Goal: Transaction & Acquisition: Purchase product/service

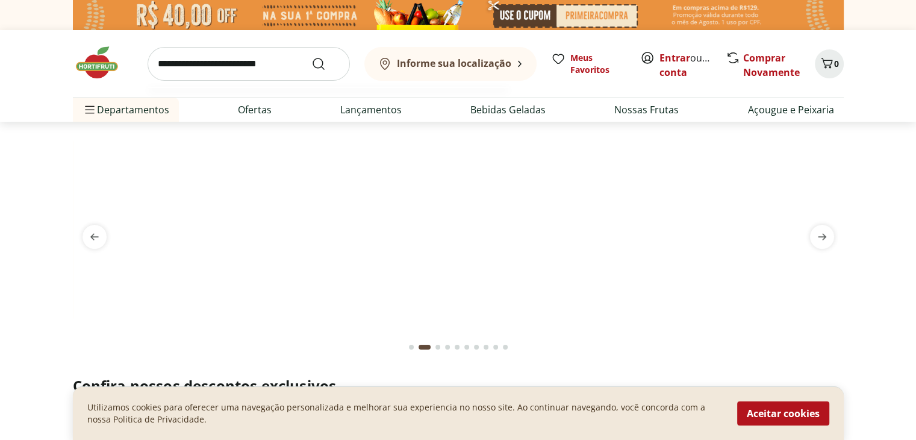
click at [172, 68] on input "search" at bounding box center [249, 64] width 202 height 34
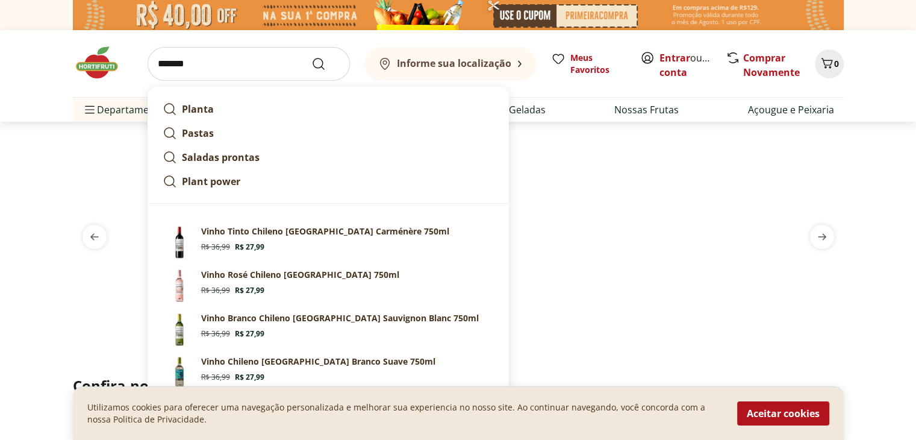
type input "*******"
click at [311, 57] on button "Submit Search" at bounding box center [325, 64] width 29 height 14
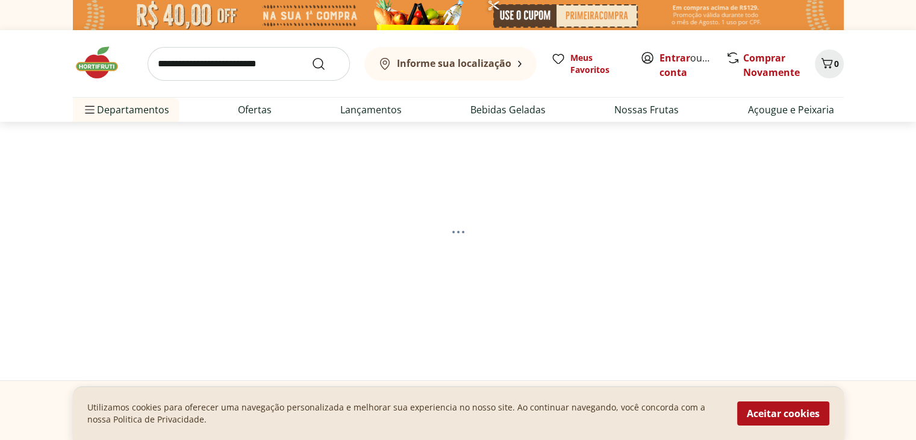
select select "**********"
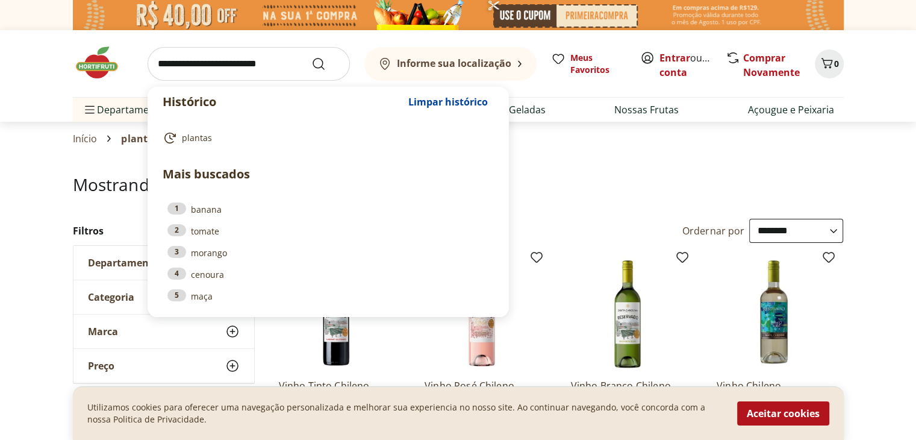
click at [300, 57] on input "search" at bounding box center [249, 64] width 202 height 34
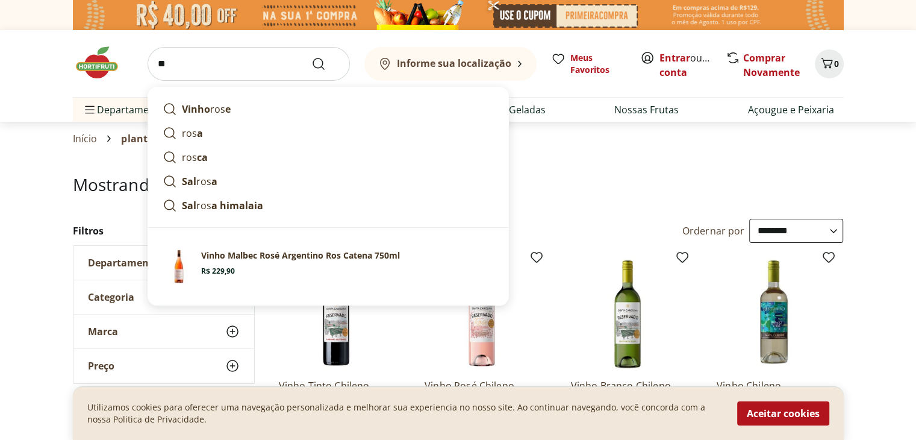
type input "*"
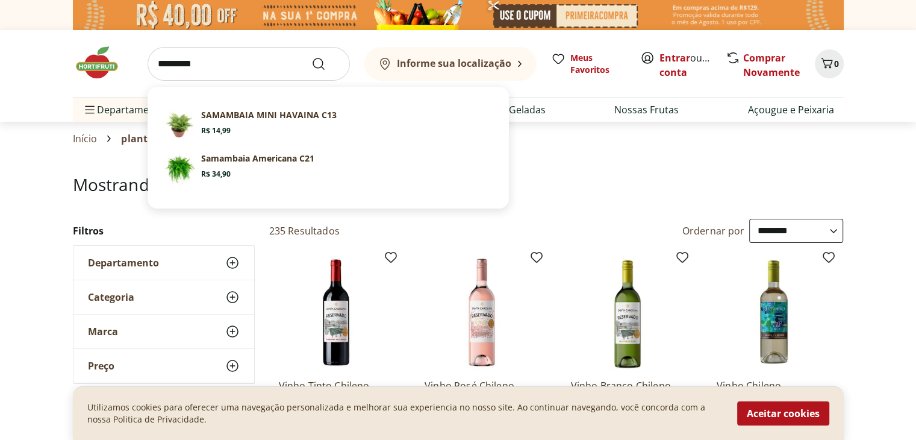
type input "*********"
click at [311, 57] on button "Submit Search" at bounding box center [325, 64] width 29 height 14
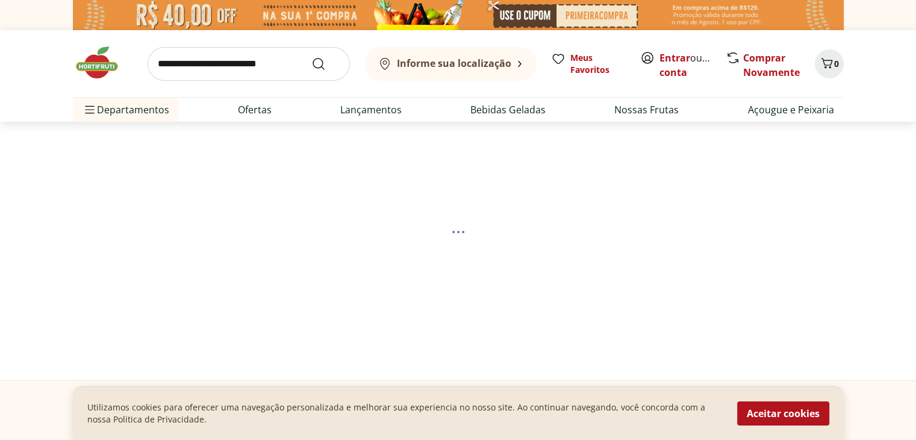
select select "**********"
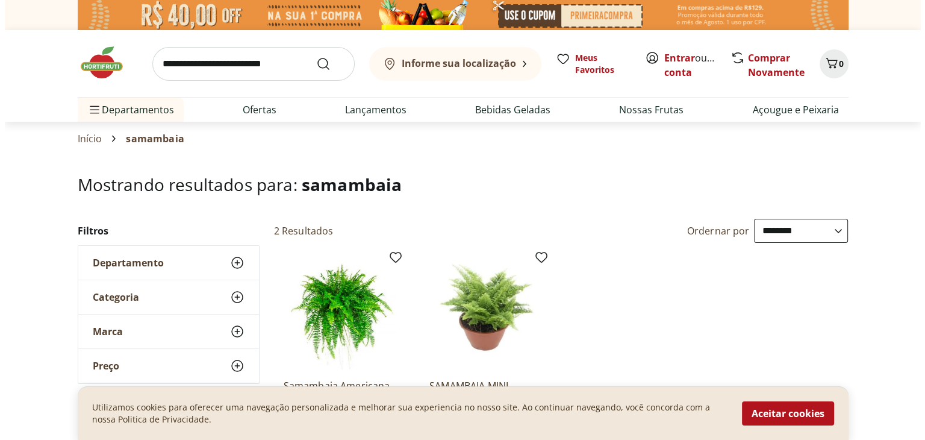
scroll to position [140, 0]
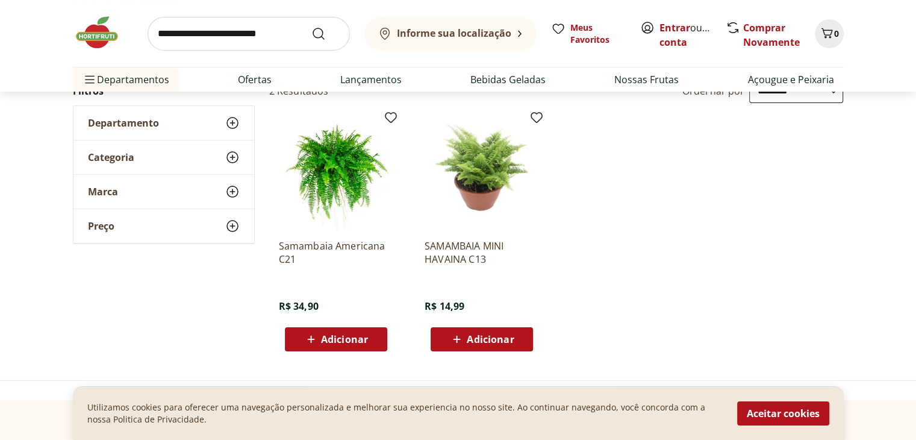
click at [352, 345] on span "Adicionar" at bounding box center [335, 339] width 64 height 14
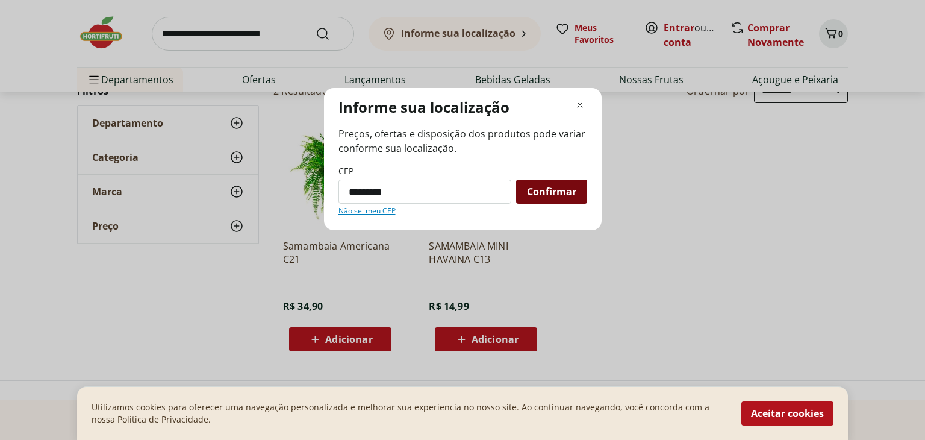
type input "*********"
click at [542, 187] on span "Confirmar" at bounding box center [551, 192] width 49 height 10
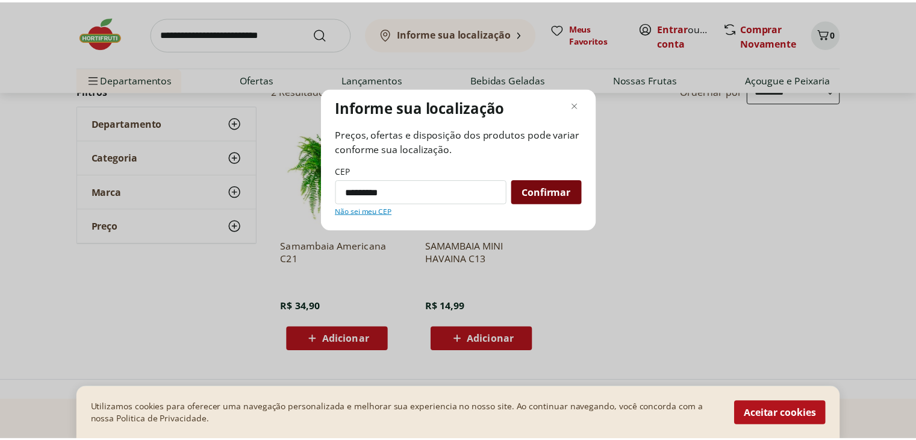
scroll to position [18, 0]
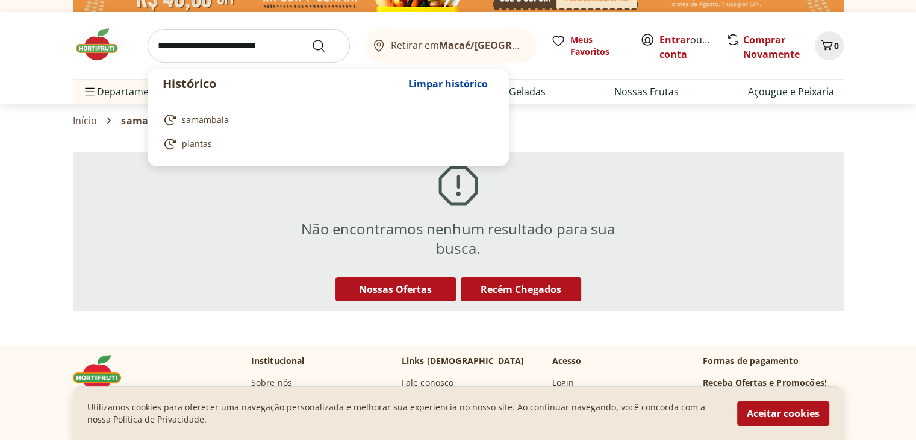
click at [296, 44] on input "search" at bounding box center [249, 46] width 202 height 34
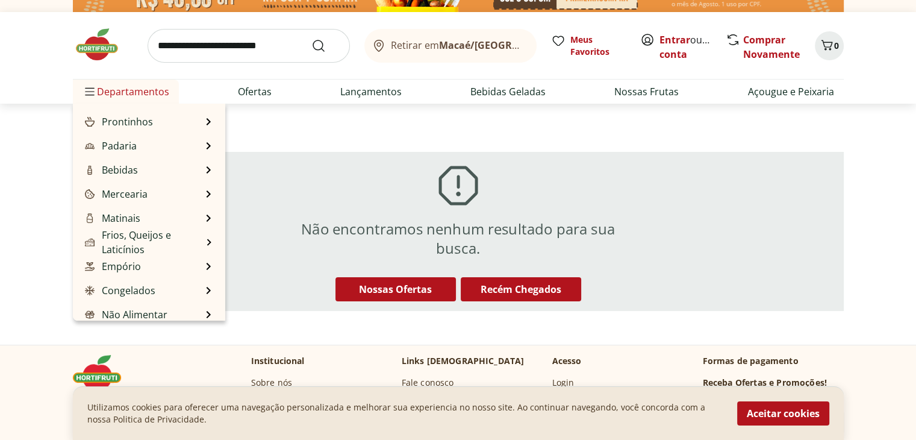
scroll to position [101, 0]
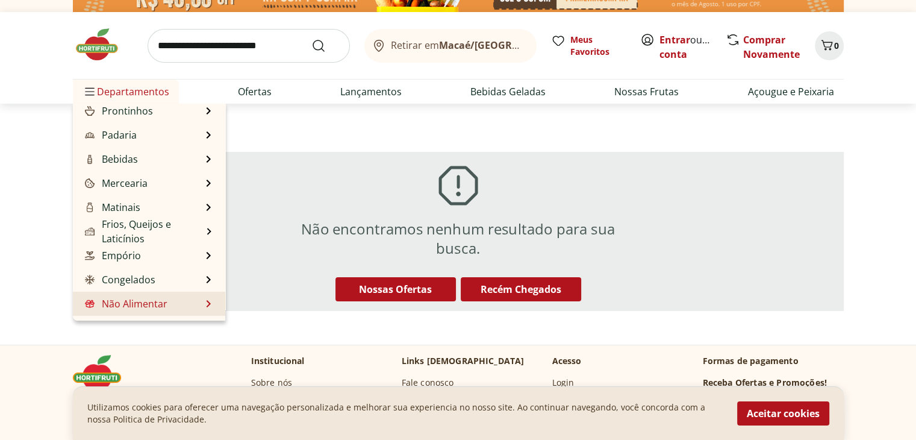
click at [199, 304] on li "Não Alimentar Não Alimentar Ver tudo do departamento Descartáveis Floricultura …" at bounding box center [149, 303] width 152 height 24
click at [157, 304] on link "Não Alimentar" at bounding box center [124, 303] width 85 height 14
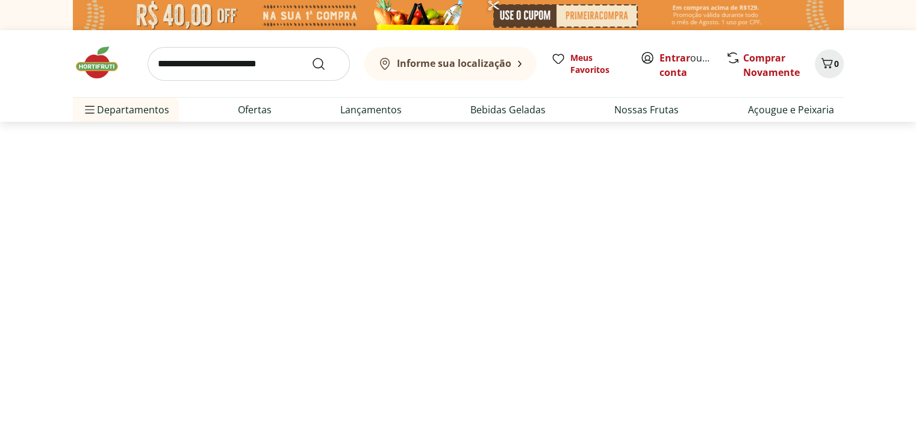
select select "**********"
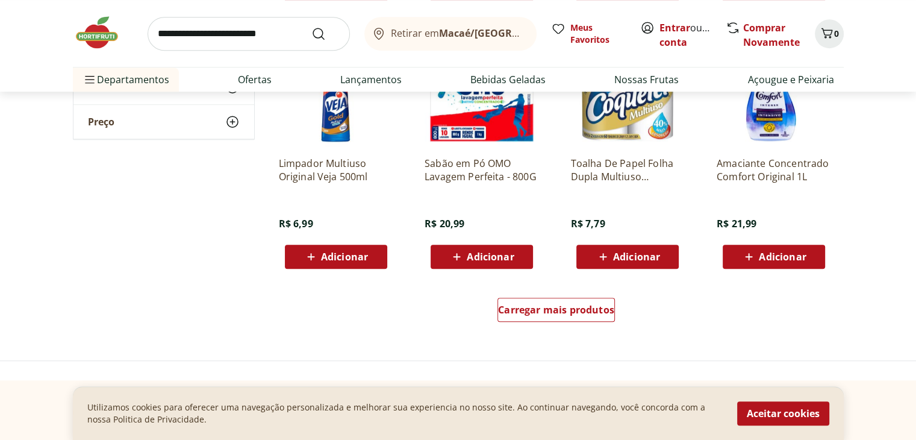
scroll to position [679, 0]
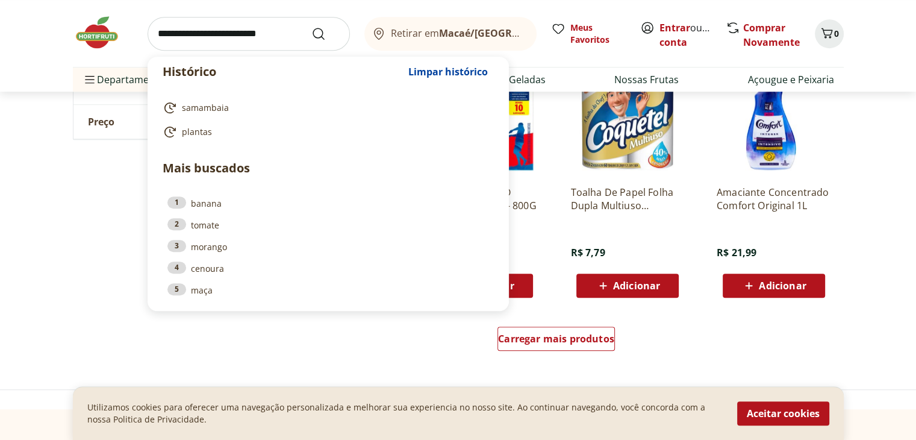
click at [209, 42] on input "search" at bounding box center [249, 34] width 202 height 34
type input "*"
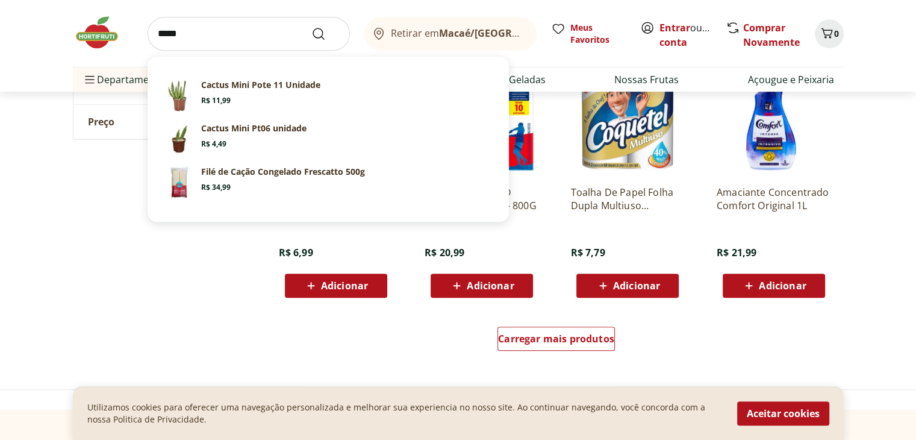
type input "*****"
click at [311, 26] on button "Submit Search" at bounding box center [325, 33] width 29 height 14
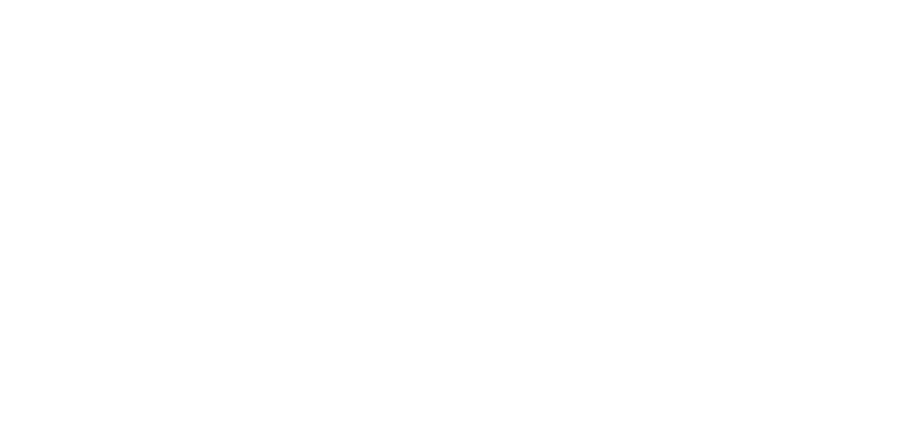
select select "**********"
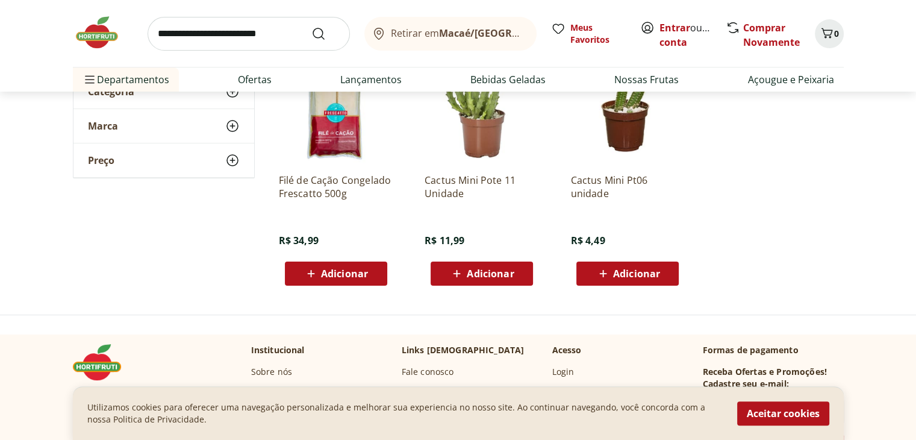
scroll to position [204, 0]
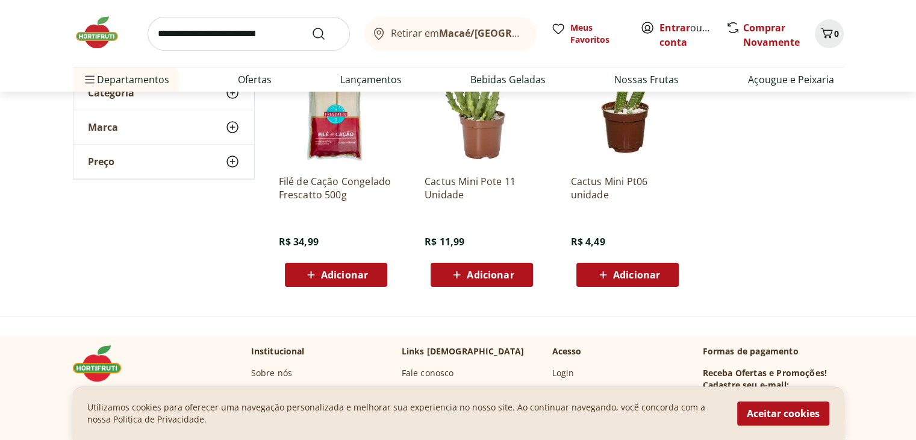
click at [482, 181] on p "Cactus Mini Pote 11 Unidade" at bounding box center [481, 188] width 114 height 26
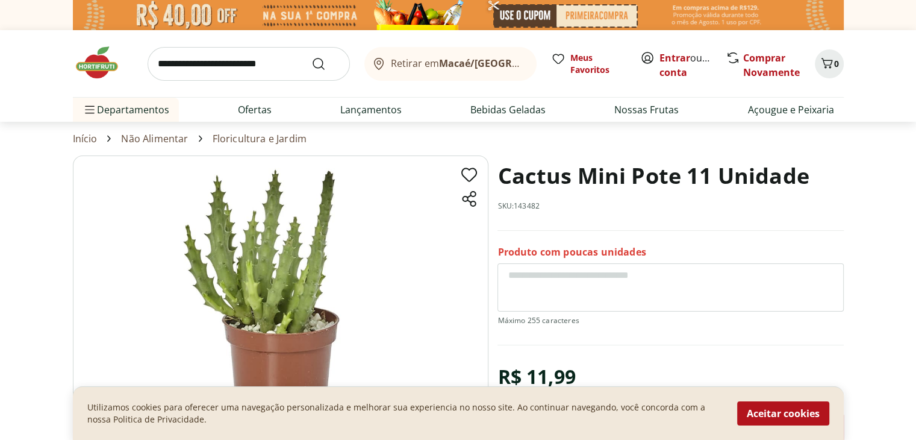
click at [249, 133] on link "Floricultura e Jardim" at bounding box center [260, 138] width 94 height 11
select select "**********"
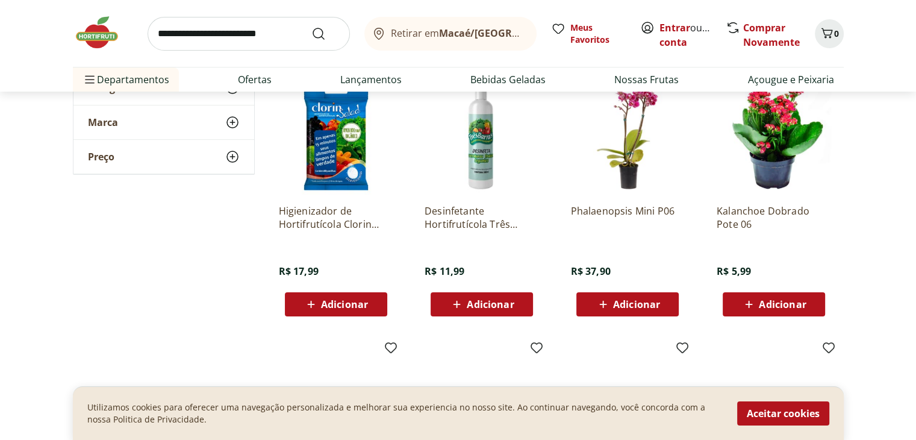
scroll to position [135, 0]
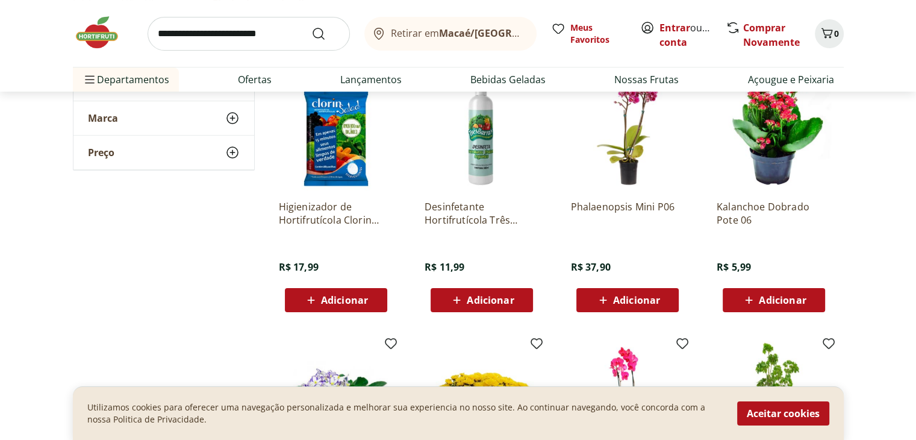
click at [666, 306] on div "Adicionar" at bounding box center [627, 300] width 83 height 22
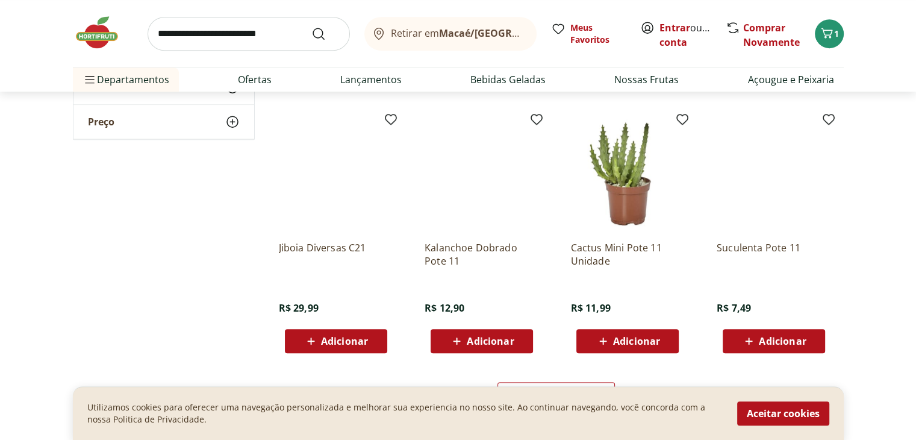
scroll to position [629, 0]
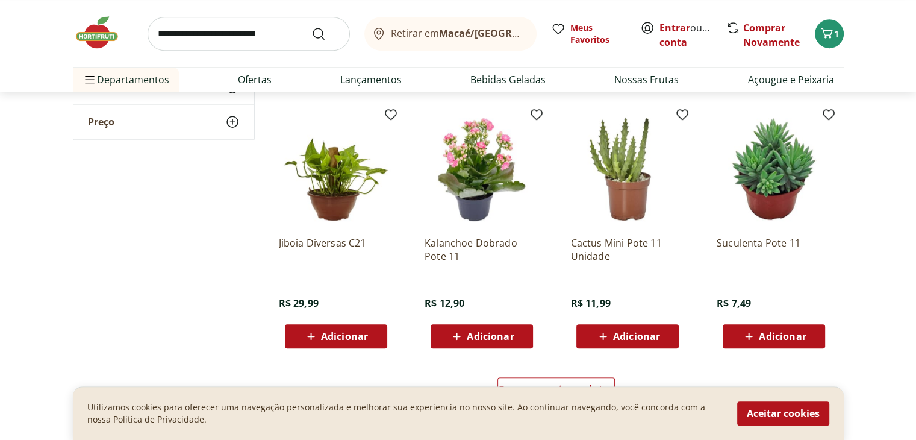
click at [359, 331] on span "Adicionar" at bounding box center [344, 336] width 47 height 10
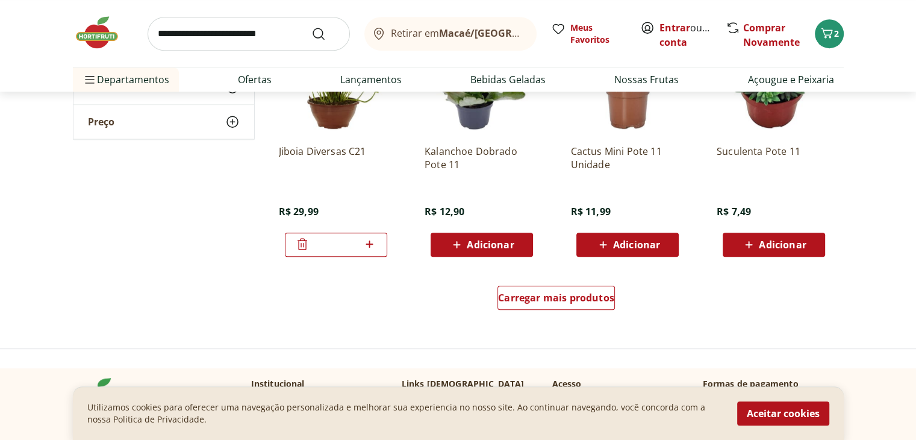
scroll to position [727, 0]
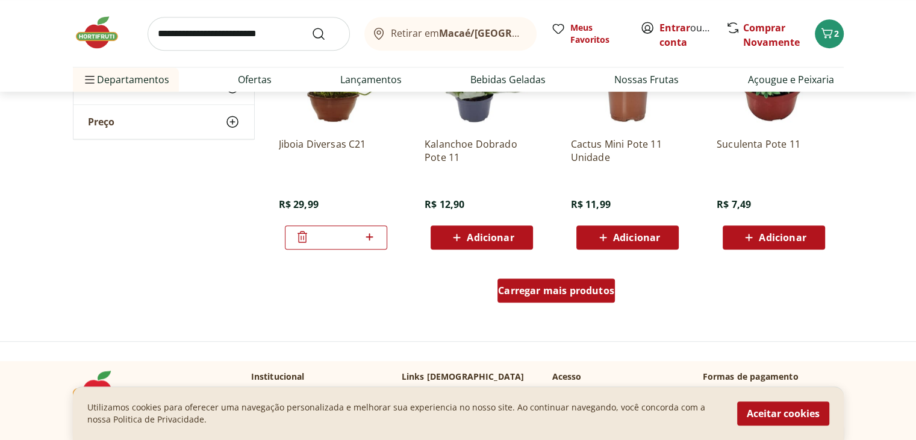
click at [593, 287] on span "Carregar mais produtos" at bounding box center [556, 290] width 116 height 10
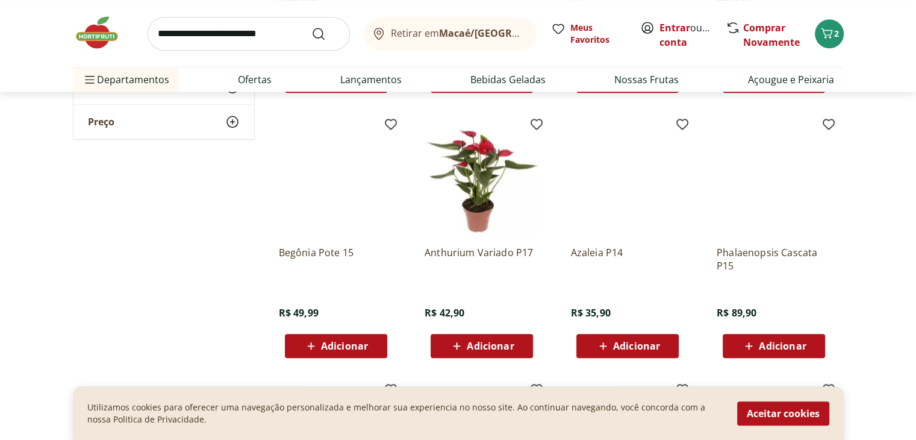
scroll to position [1146, 0]
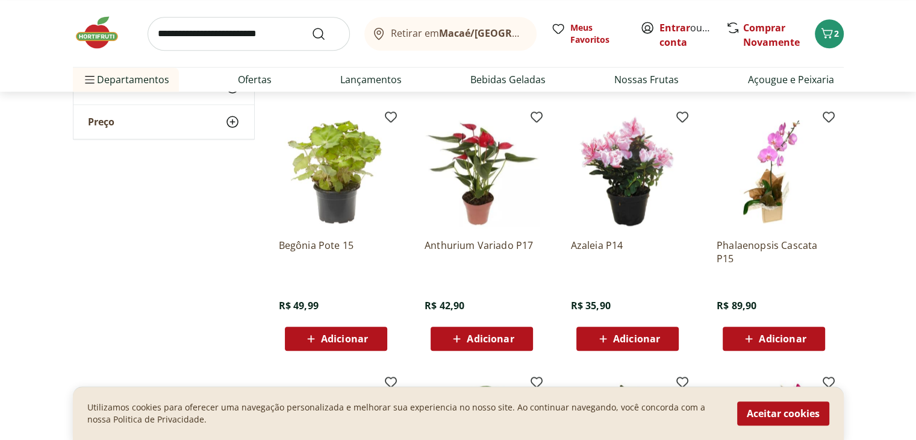
click at [523, 338] on div "Adicionar" at bounding box center [481, 339] width 83 height 22
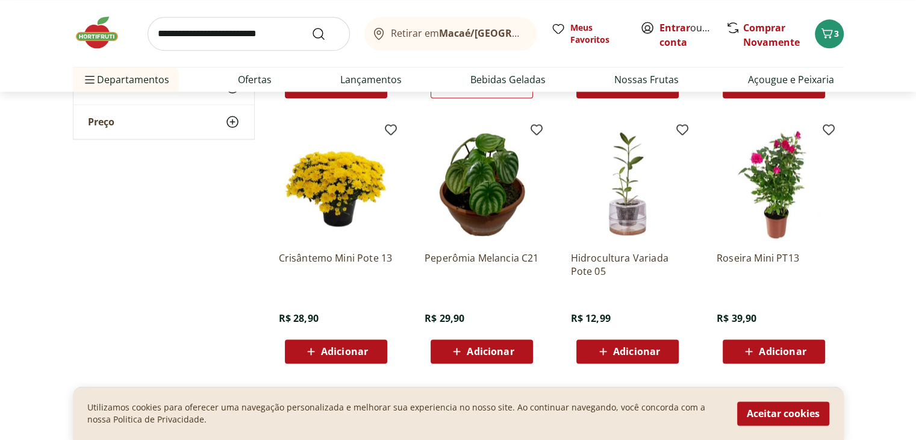
scroll to position [1438, 0]
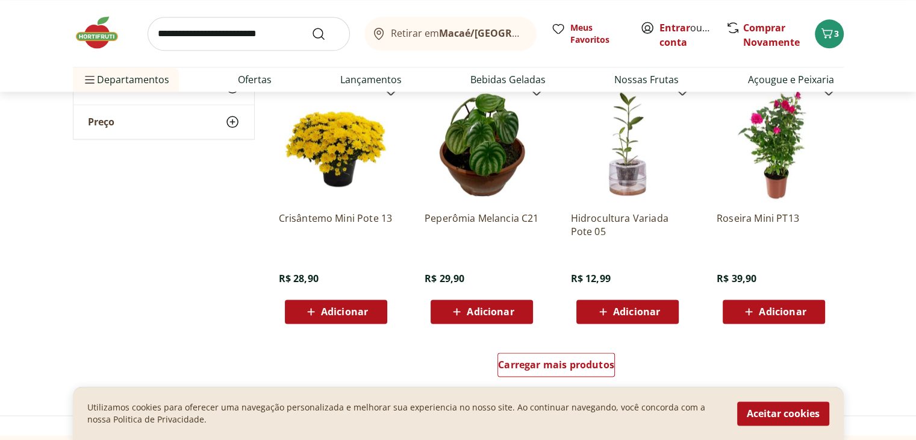
click at [486, 306] on span "Adicionar" at bounding box center [490, 311] width 47 height 10
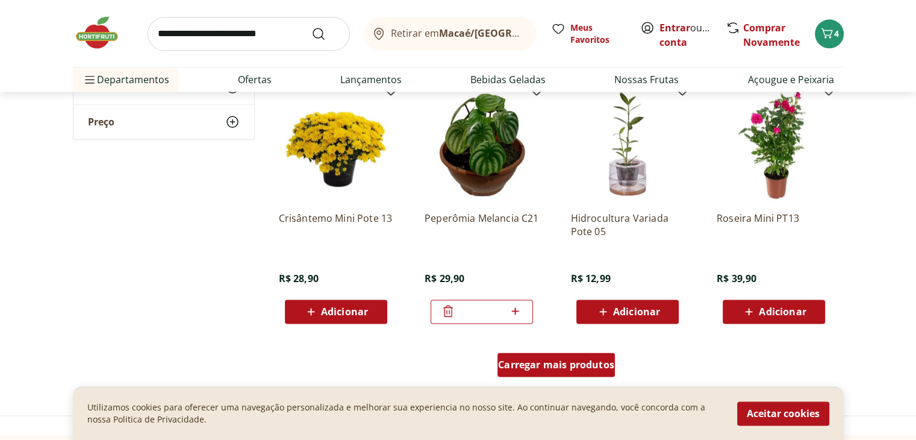
click at [576, 362] on span "Carregar mais produtos" at bounding box center [556, 364] width 116 height 10
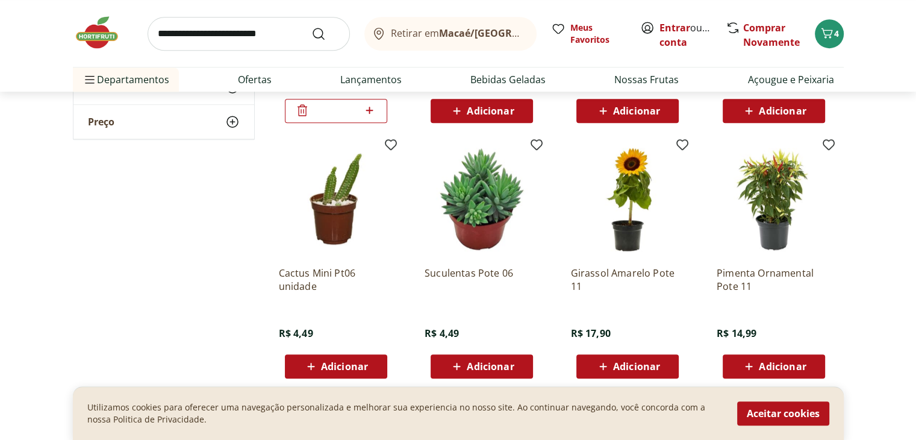
scroll to position [903, 0]
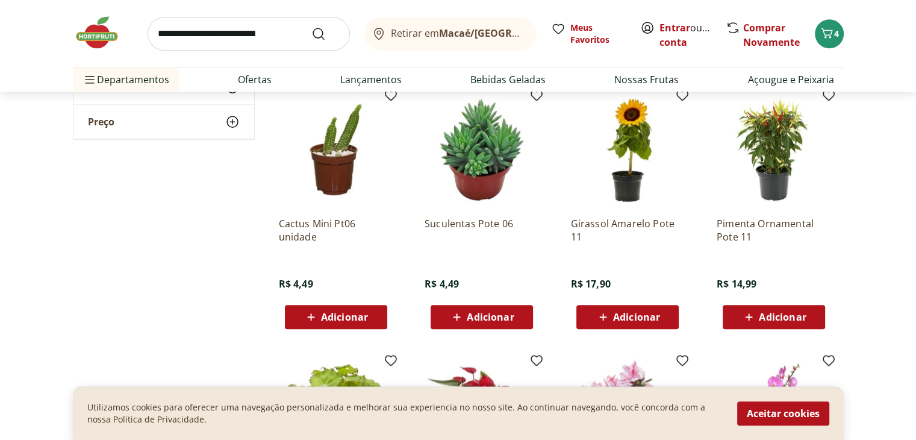
click at [667, 311] on div "Adicionar" at bounding box center [627, 317] width 83 height 22
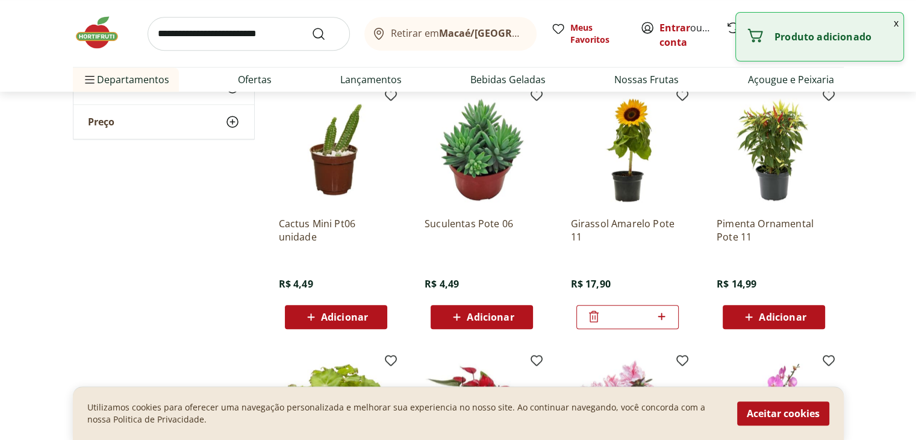
click at [476, 312] on span "Adicionar" at bounding box center [490, 317] width 47 height 10
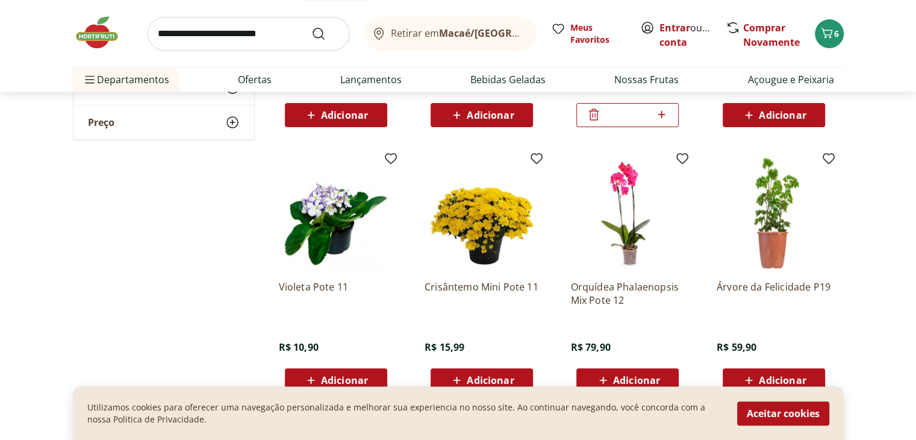
scroll to position [326, 0]
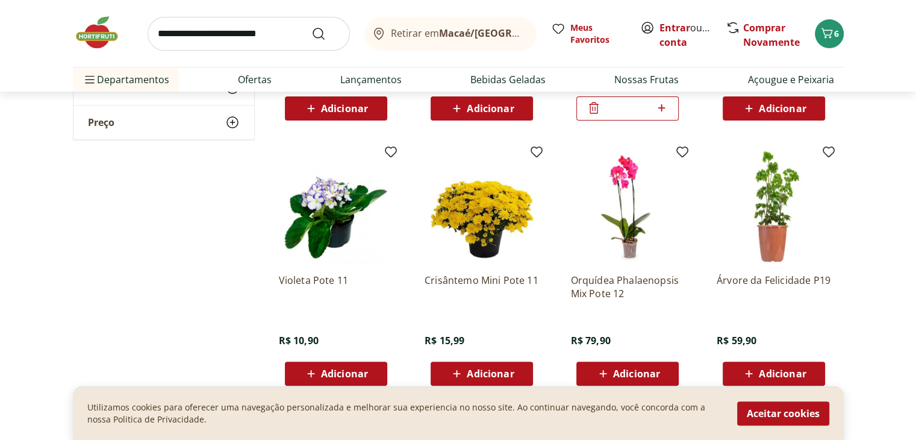
click at [766, 200] on img at bounding box center [773, 206] width 114 height 114
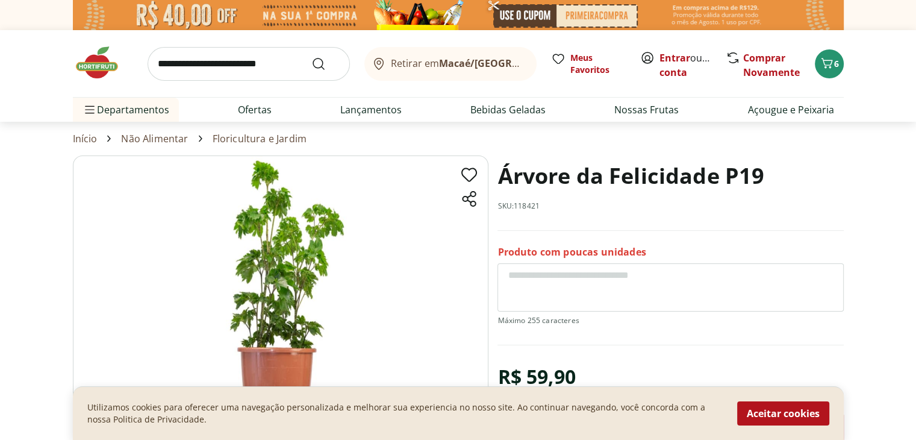
click at [313, 274] on img at bounding box center [280, 300] width 415 height 291
click at [257, 138] on link "Floricultura e Jardim" at bounding box center [260, 138] width 94 height 11
select select "**********"
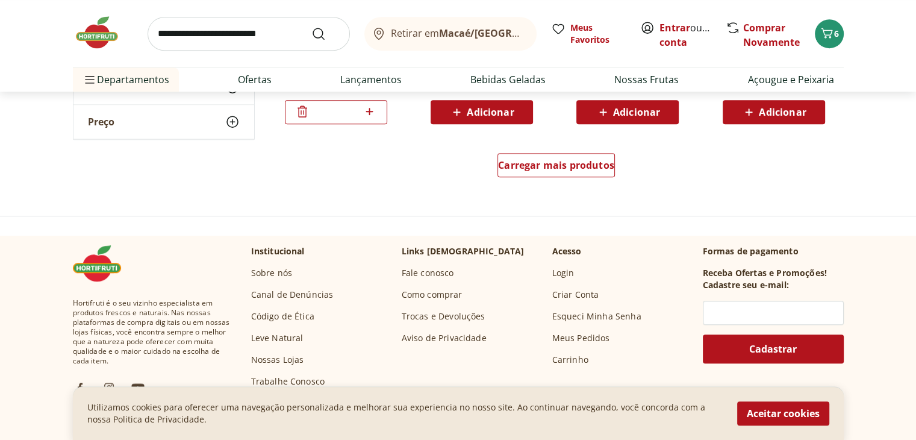
scroll to position [869, 0]
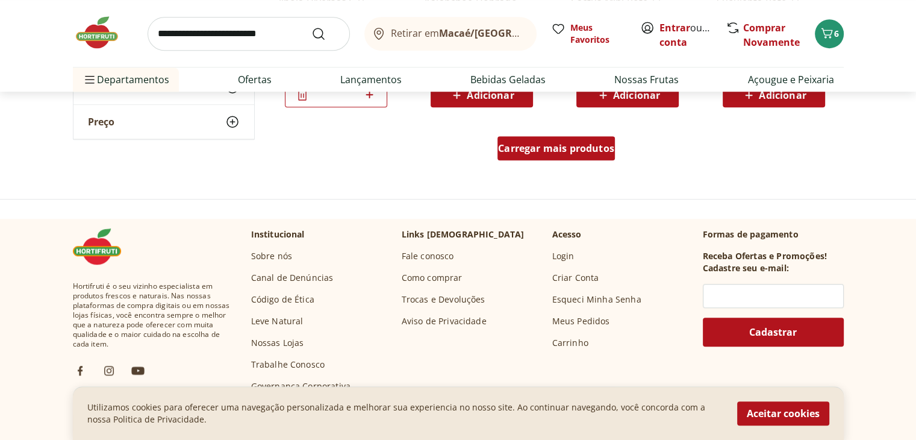
click at [567, 147] on span "Carregar mais produtos" at bounding box center [556, 148] width 116 height 10
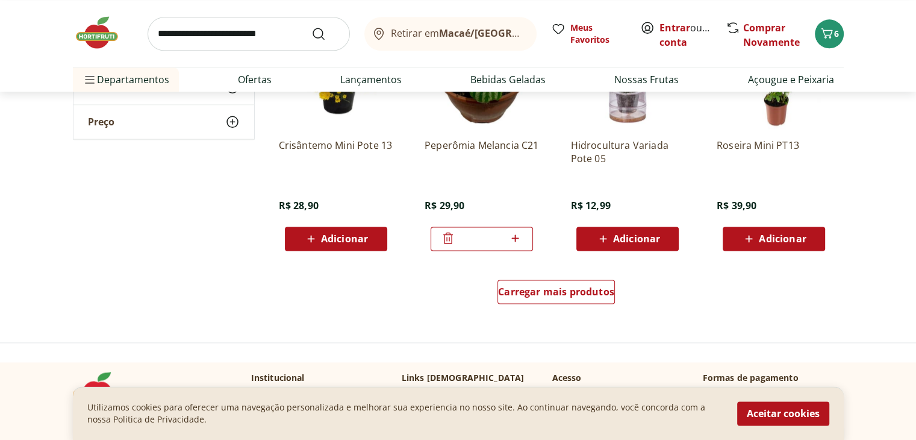
scroll to position [1524, 0]
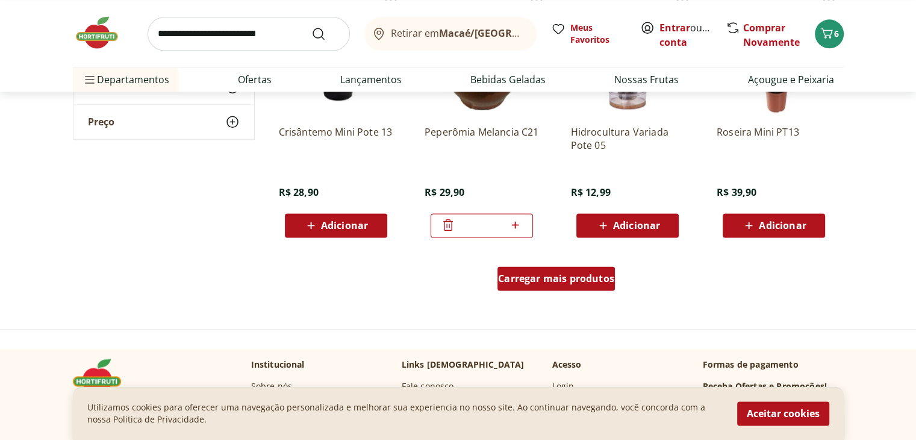
click at [600, 288] on div "Carregar mais produtos" at bounding box center [555, 278] width 117 height 24
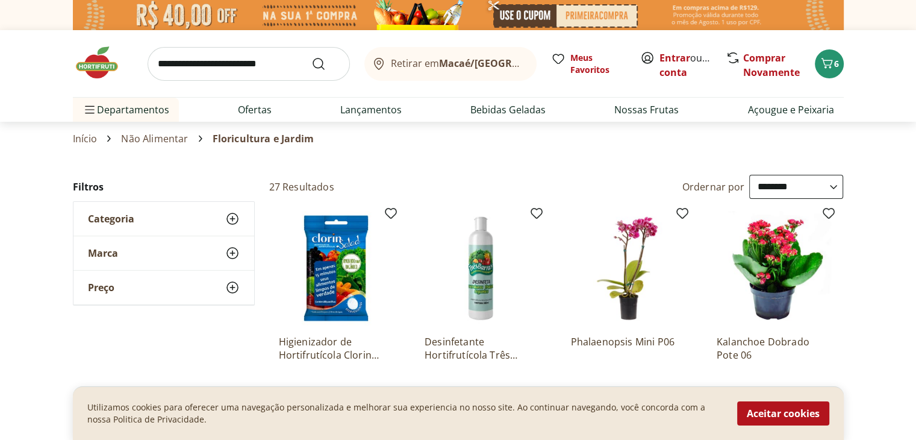
click at [819, 79] on div "Retirar em Macaé/RJ Meus Favoritos Entrar ou Criar conta Comprar Novamente 6" at bounding box center [458, 63] width 771 height 67
click at [824, 70] on span "Carrinho" at bounding box center [826, 64] width 14 height 16
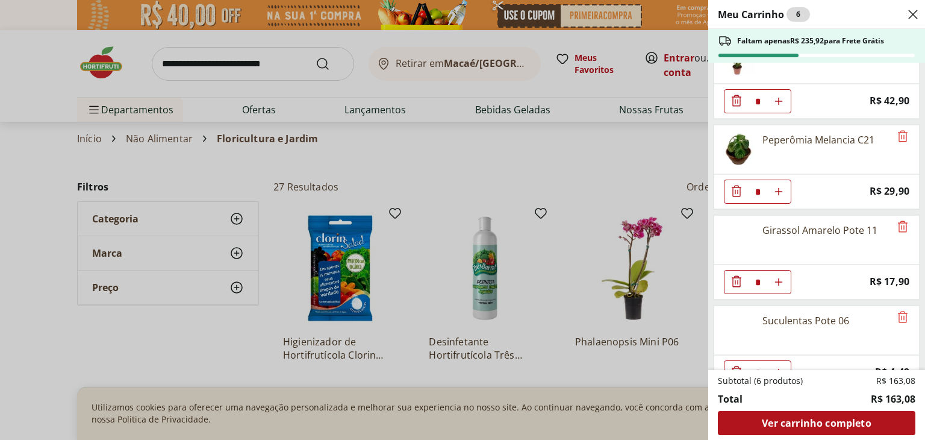
scroll to position [235, 0]
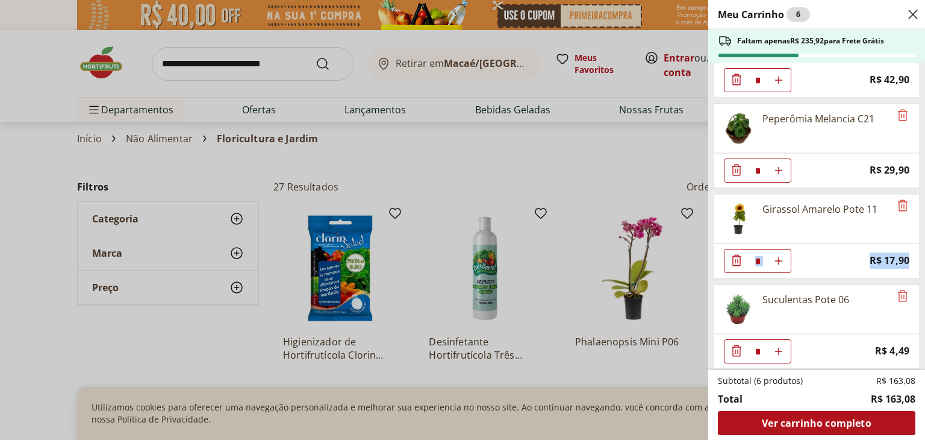
drag, startPoint x: 923, startPoint y: 272, endPoint x: 910, endPoint y: 193, distance: 79.3
click at [910, 193] on div "Meu Carrinho 6 Faltam apenas R$ 235,92 para Frete Grátis Phalaenopsis Mini P06 …" at bounding box center [816, 220] width 217 height 440
click at [915, 178] on div "Meu Carrinho 6 Faltam apenas R$ 235,92 para Frete Grátis Phalaenopsis Mini P06 …" at bounding box center [816, 220] width 217 height 440
